Goal: Task Accomplishment & Management: Complete application form

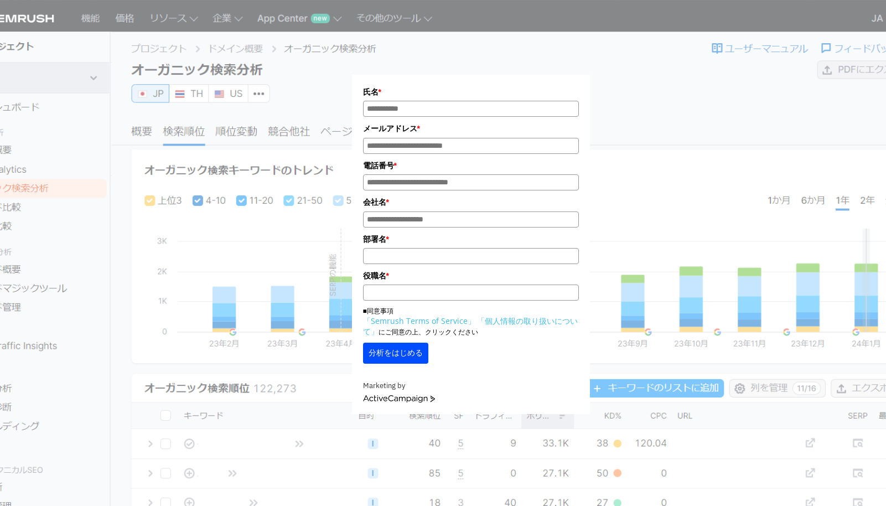
click at [547, 62] on div "氏名 * メールアドレス * 電話番号 * 会社名 * *" at bounding box center [471, 237] width 238 height 353
click at [634, 72] on div "氏名 * メールアドレス * 電話番号 * 会社名 * *" at bounding box center [470, 214] width 553 height 400
click at [473, 403] on div "Marketing by ActiveCampaign" at bounding box center [471, 391] width 216 height 23
click at [468, 433] on section "氏名 * メールアドレス * 電話番号 * 会社名 * * *" at bounding box center [443, 327] width 886 height 654
